Goal: Navigation & Orientation: Find specific page/section

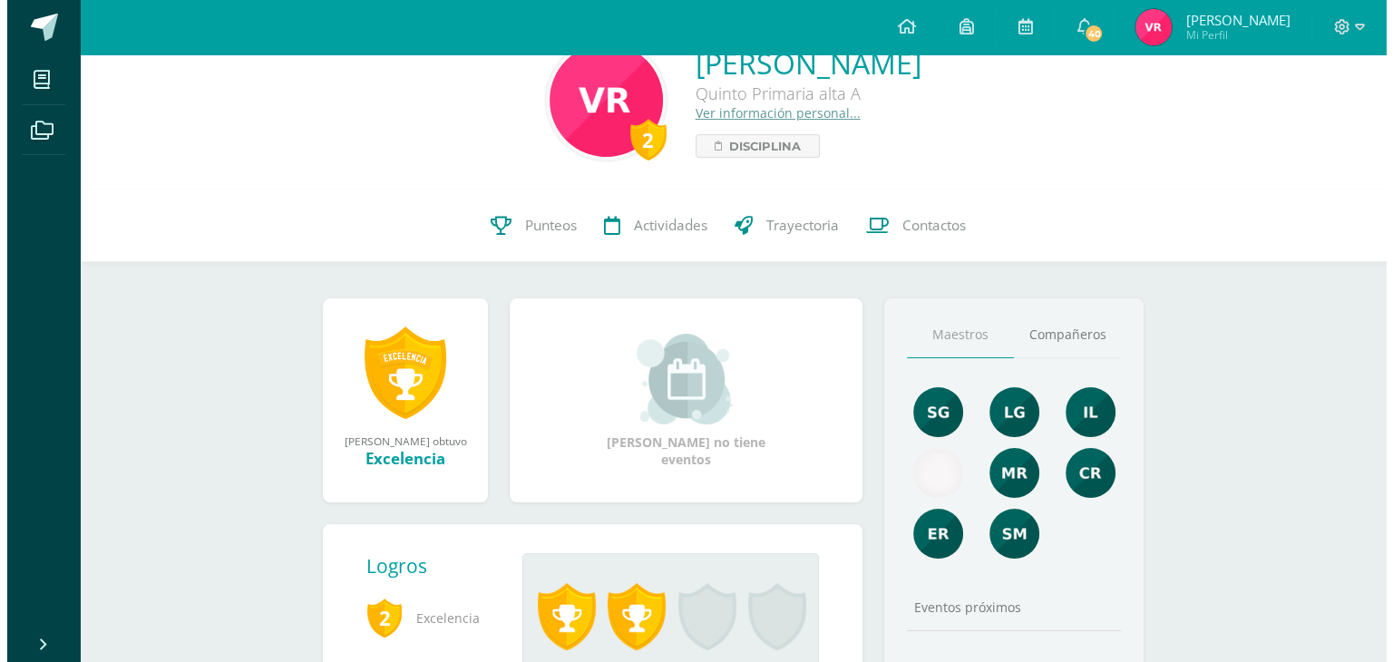
scroll to position [44, 0]
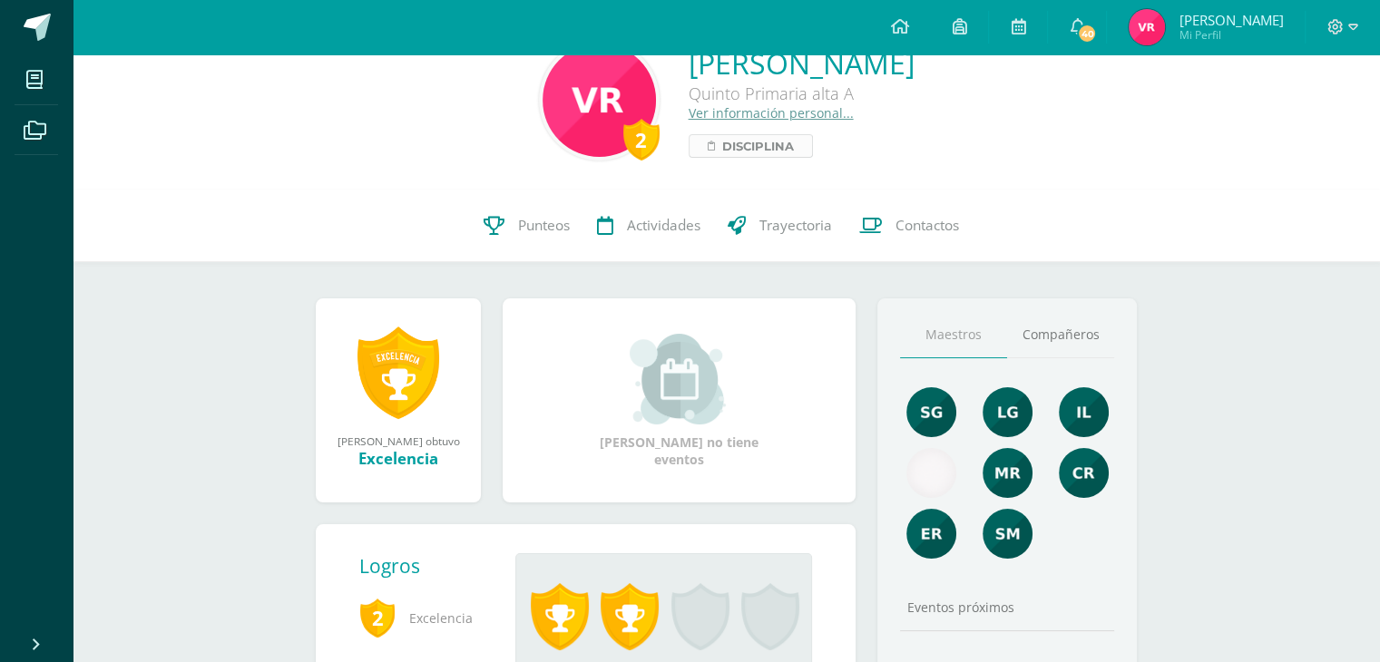
click at [722, 157] on span "Disciplina" at bounding box center [758, 146] width 72 height 22
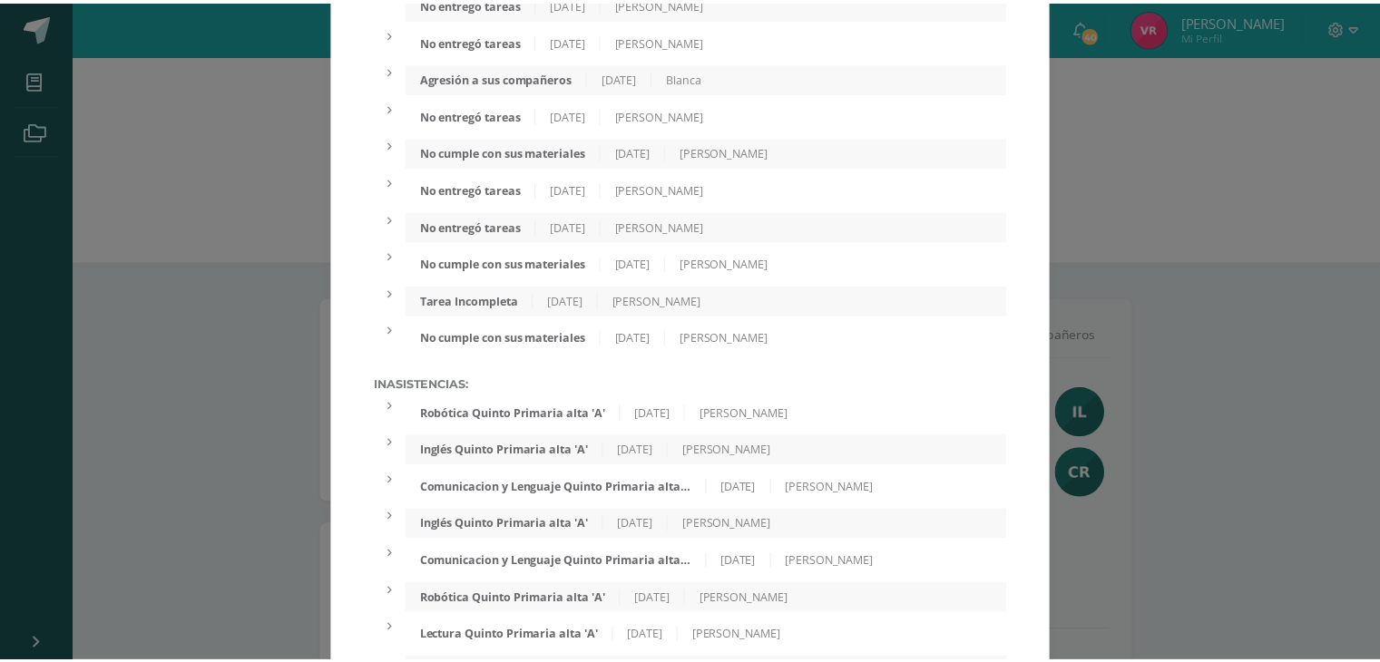
scroll to position [744, 0]
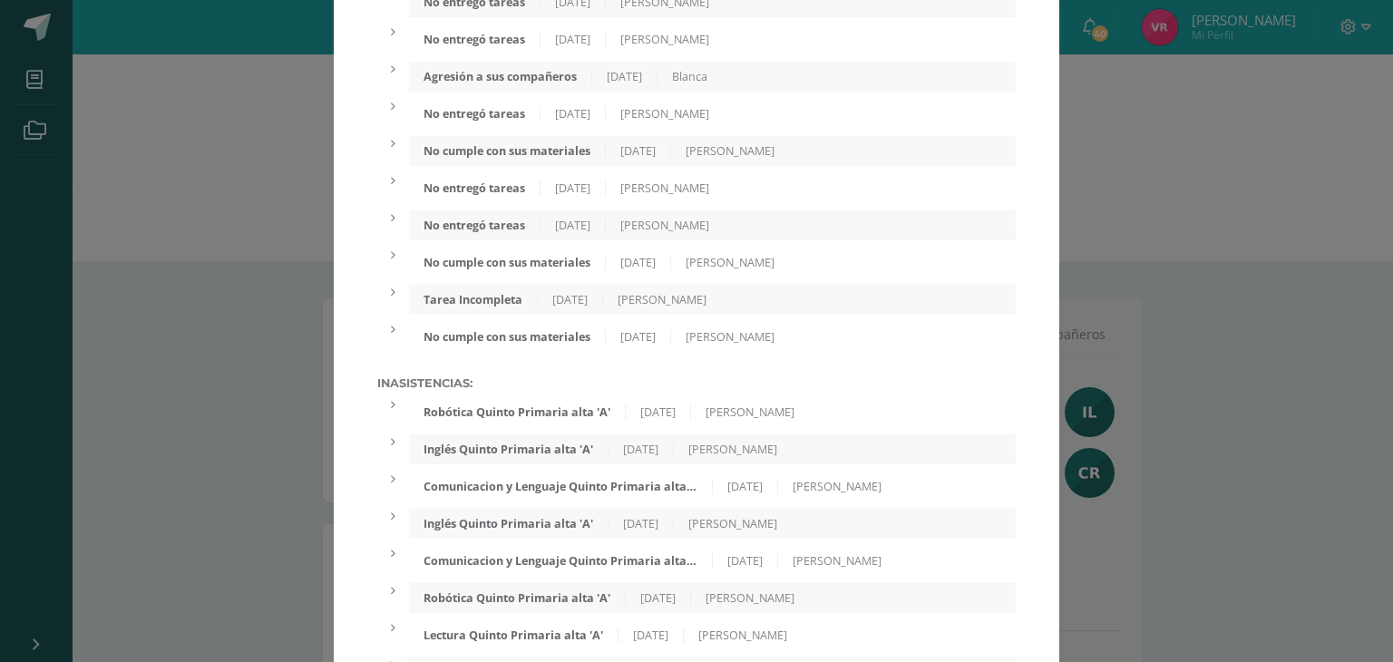
click at [1111, 145] on div "Expediente de Estudiante Faltas Disciplinarias: No entregó tareas [DATE] [PERSO…" at bounding box center [696, 250] width 1379 height 1989
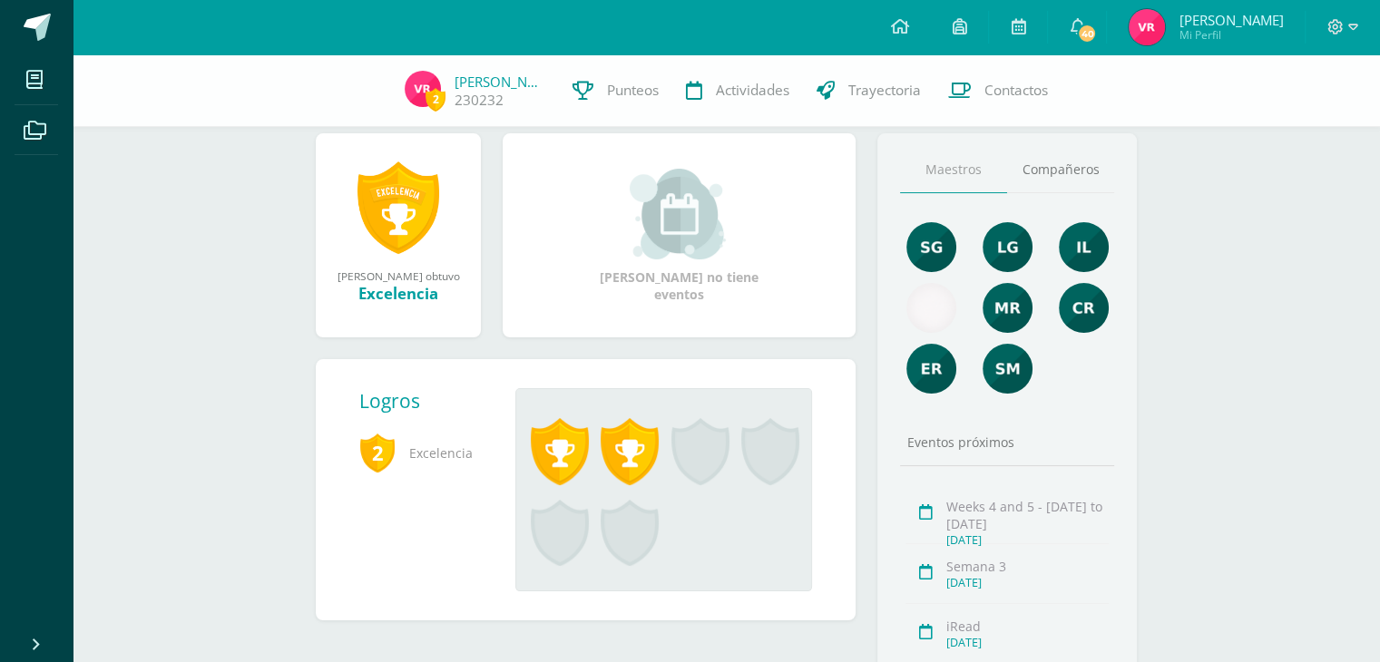
scroll to position [200, 0]
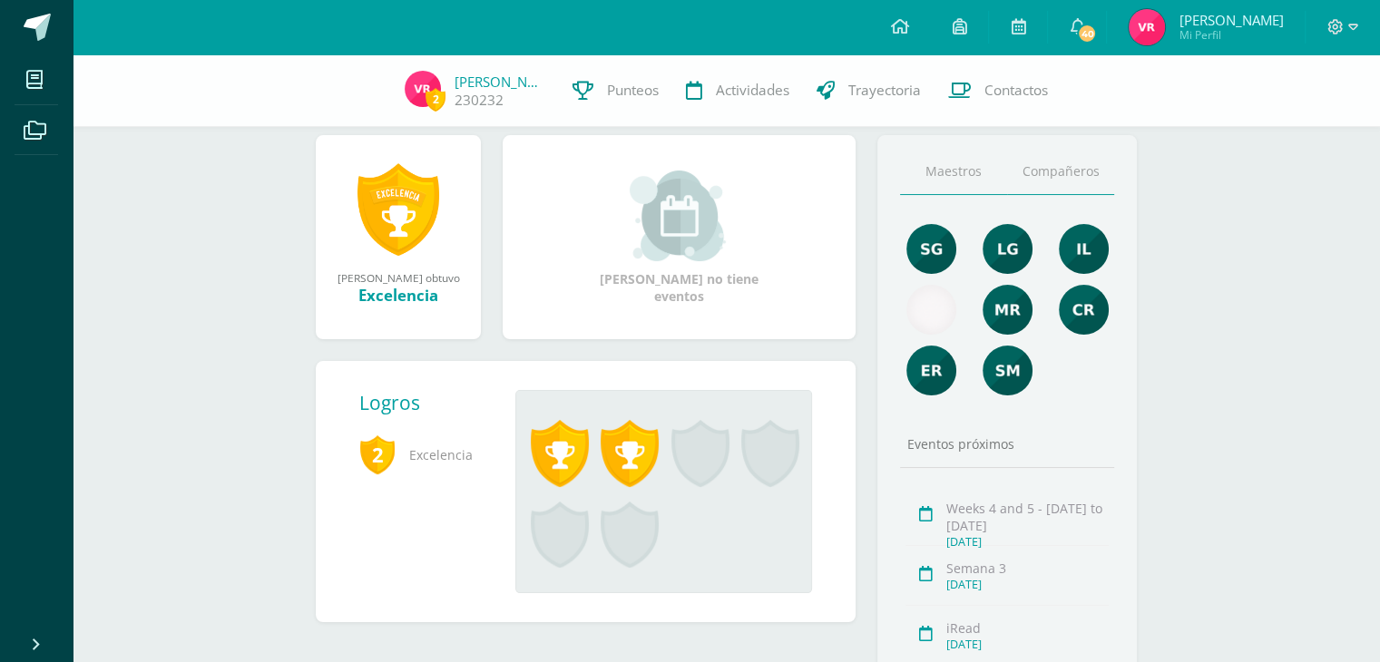
click at [1077, 161] on link "Compañeros" at bounding box center [1060, 172] width 107 height 46
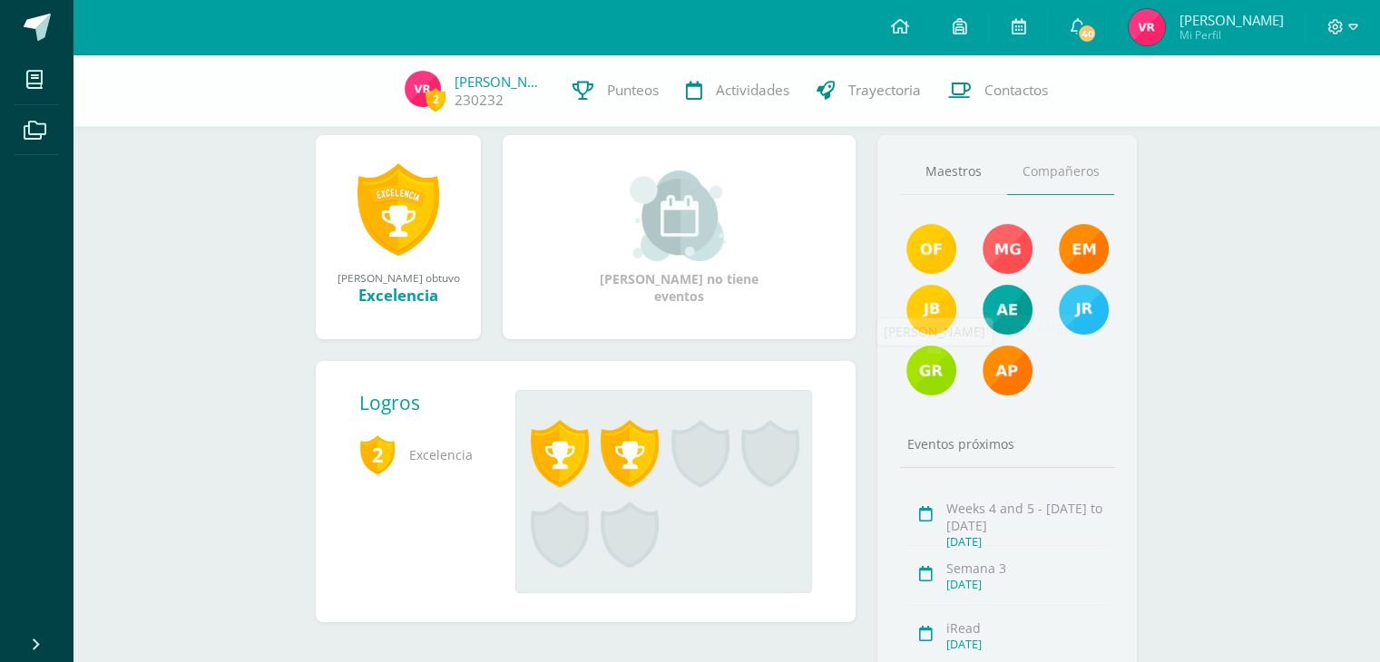
click at [937, 378] on img at bounding box center [931, 371] width 50 height 50
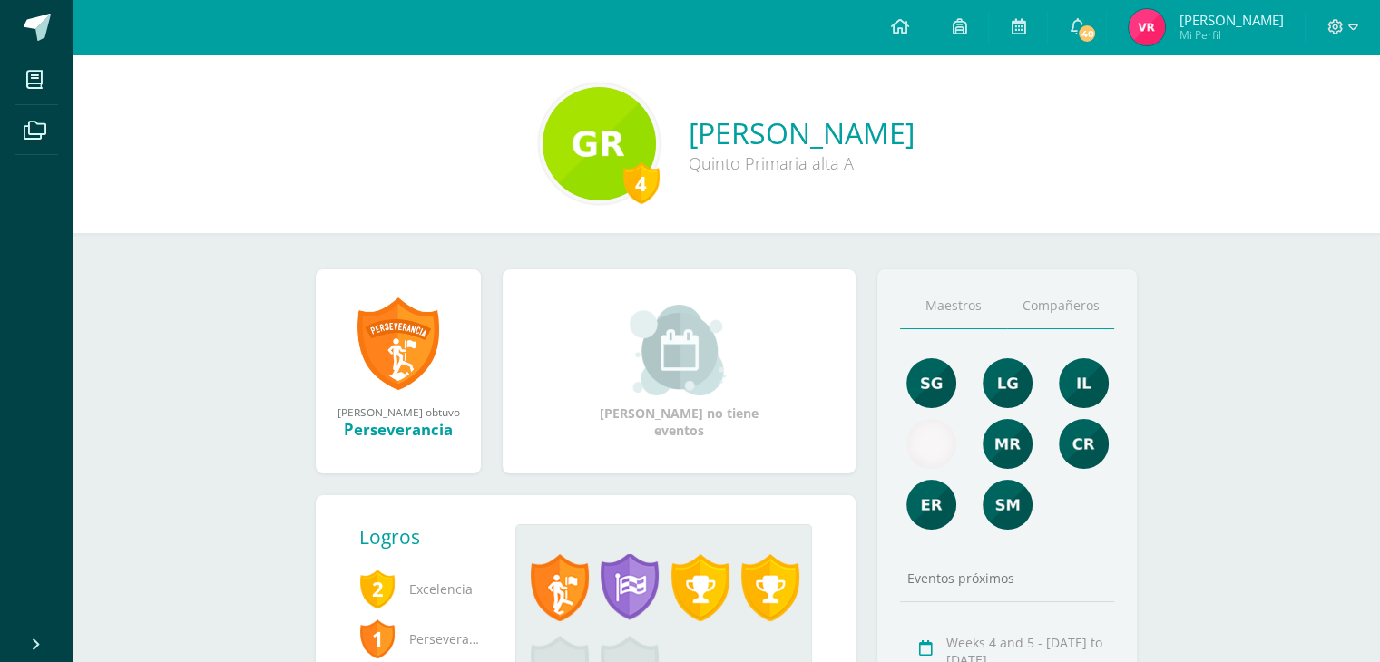
click at [1049, 302] on link "Compañeros" at bounding box center [1060, 306] width 107 height 46
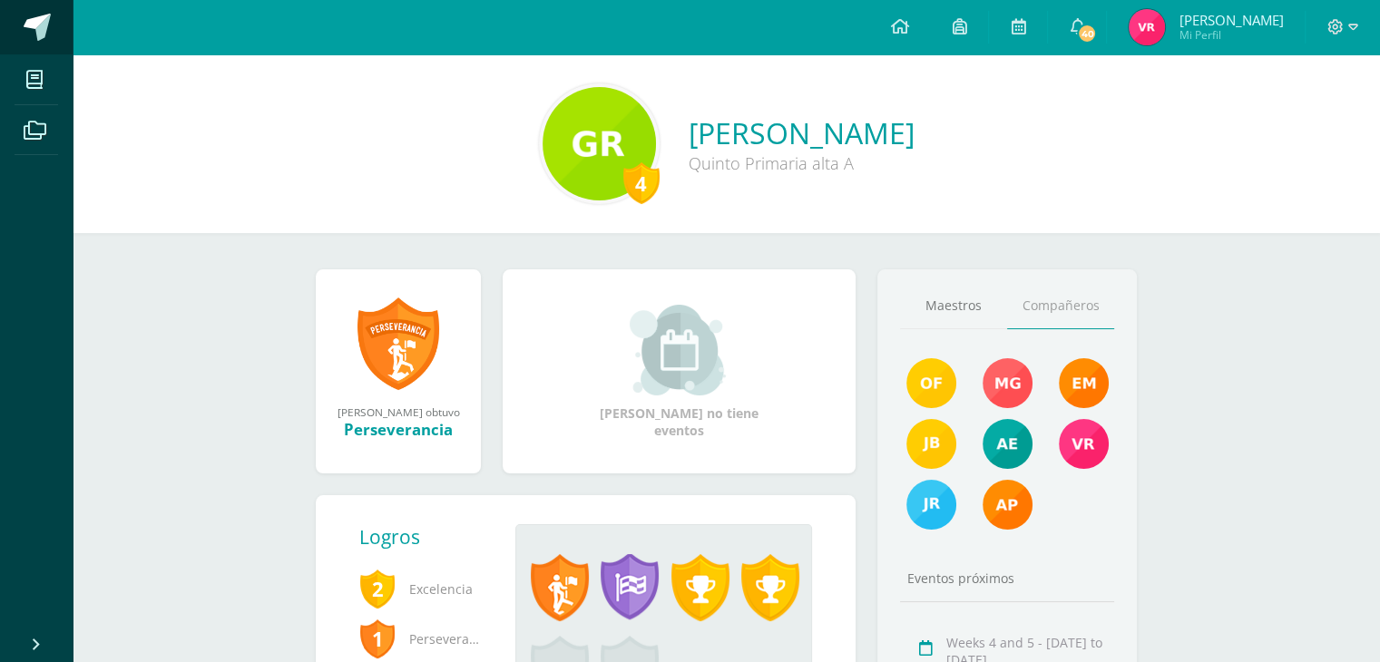
click at [24, 7] on link at bounding box center [36, 27] width 73 height 54
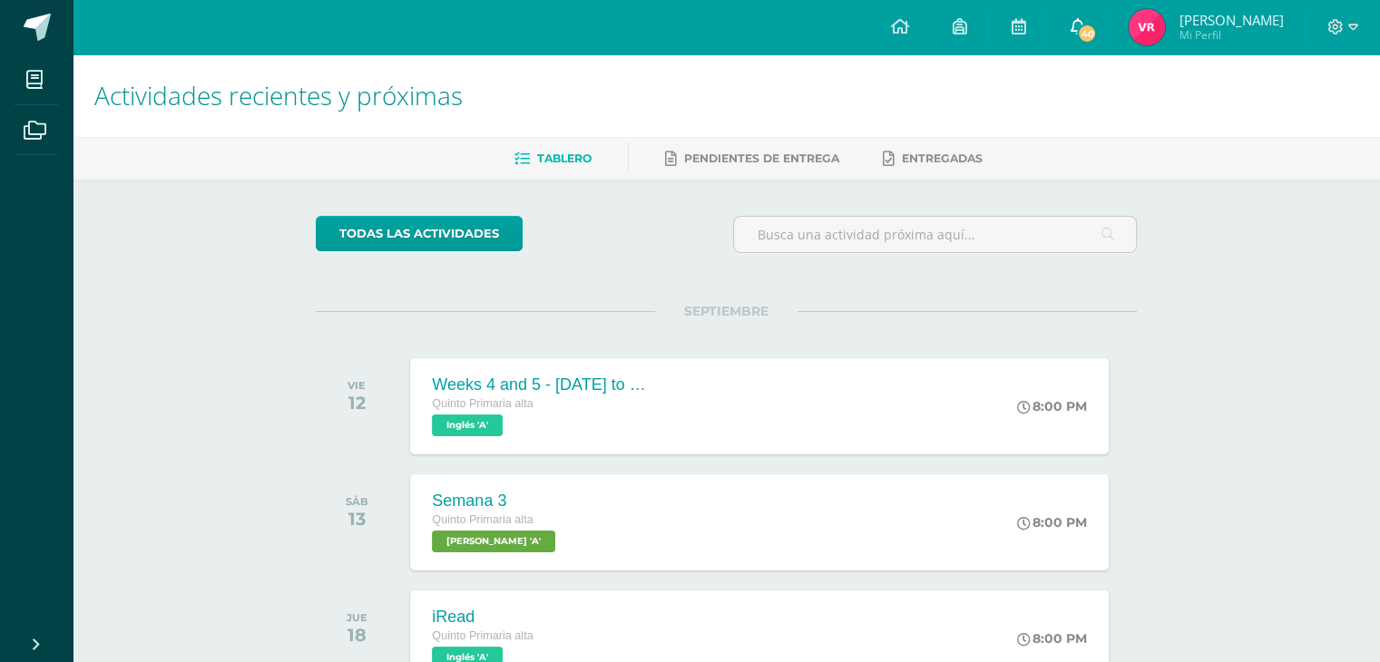
click at [1082, 39] on span "40" at bounding box center [1087, 34] width 20 height 20
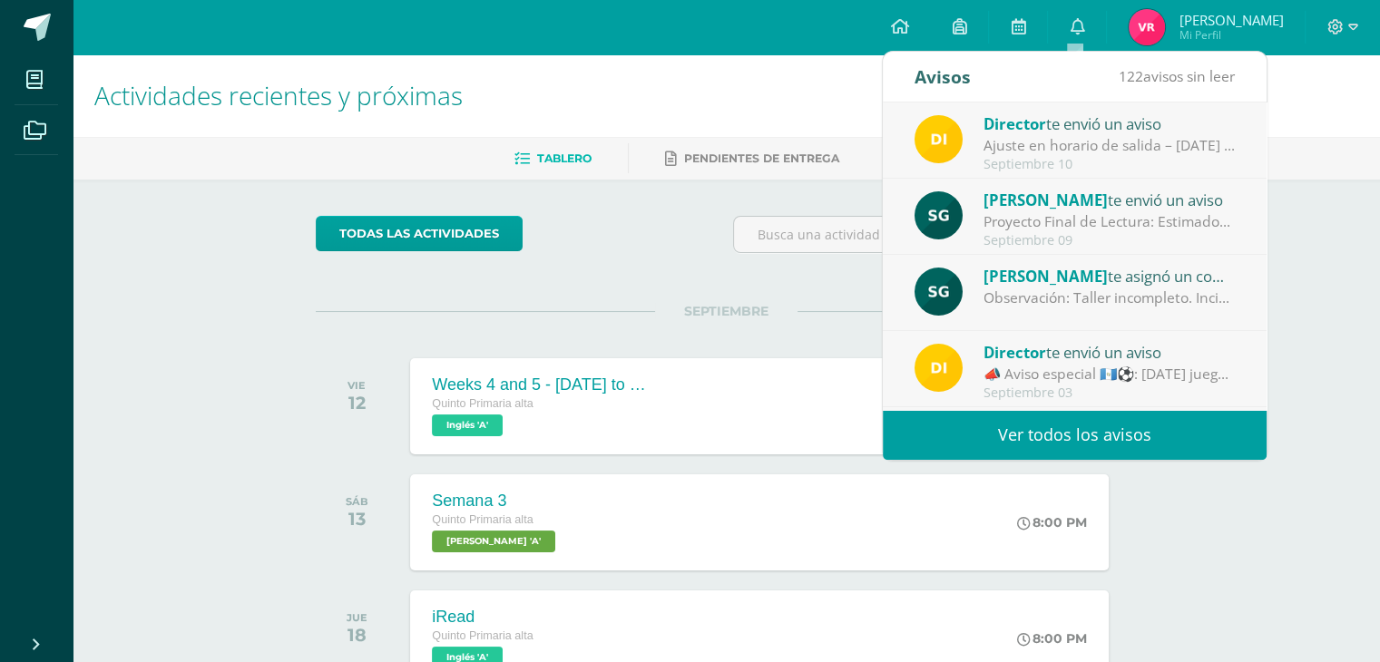
click at [1021, 163] on div "Septiembre 10" at bounding box center [1109, 164] width 252 height 15
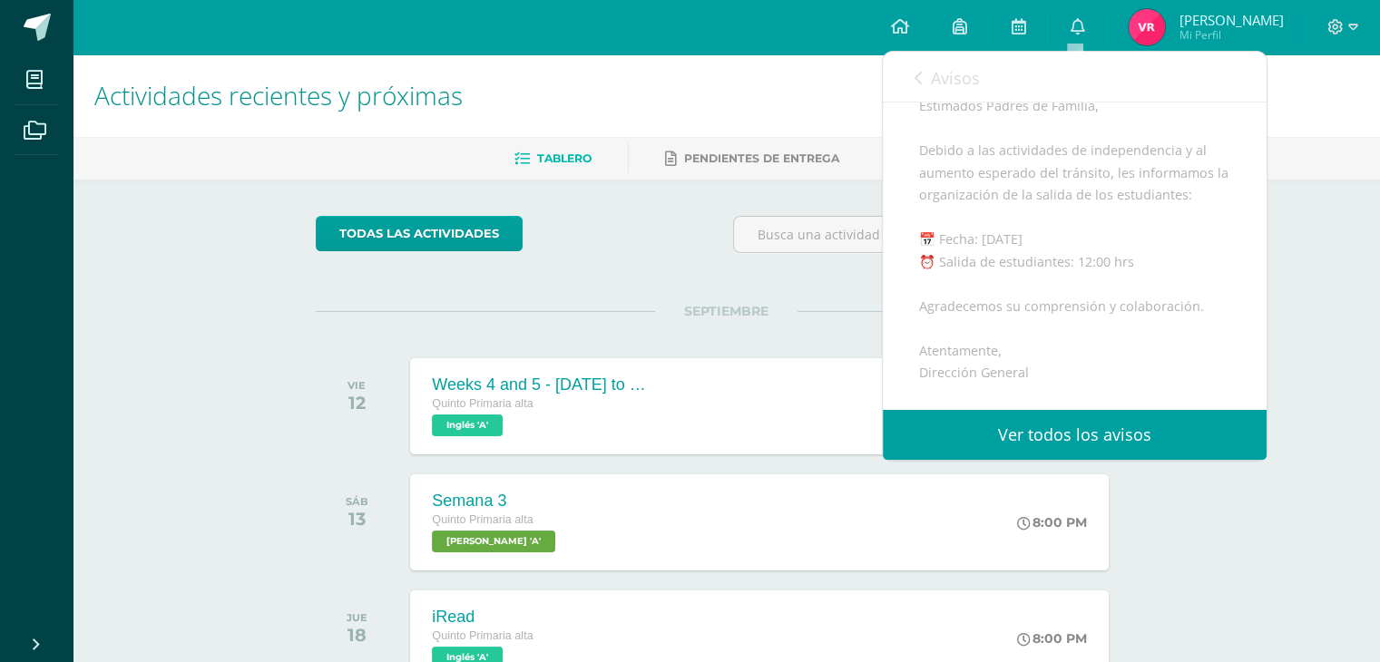
scroll to position [171, 0]
